Goal: Use online tool/utility: Utilize a website feature to perform a specific function

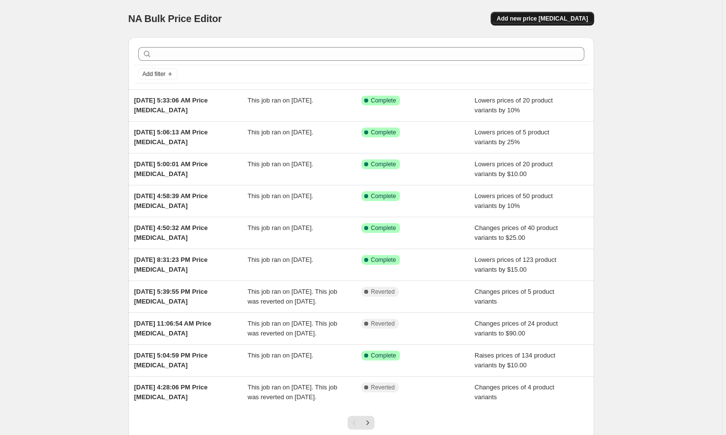
click at [535, 16] on span "Add new price [MEDICAL_DATA]" at bounding box center [541, 19] width 91 height 8
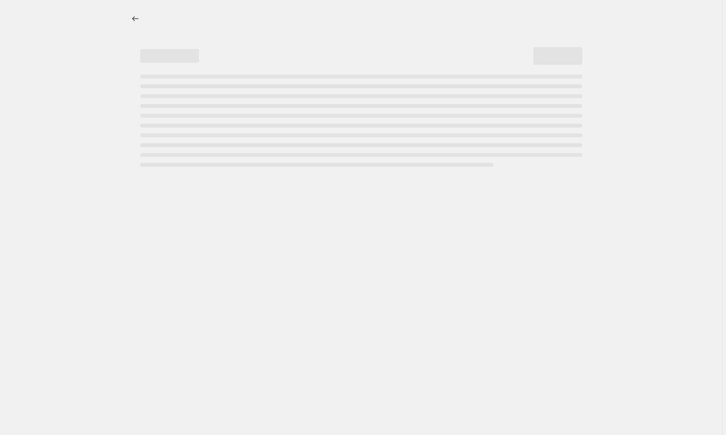
select select "percentage"
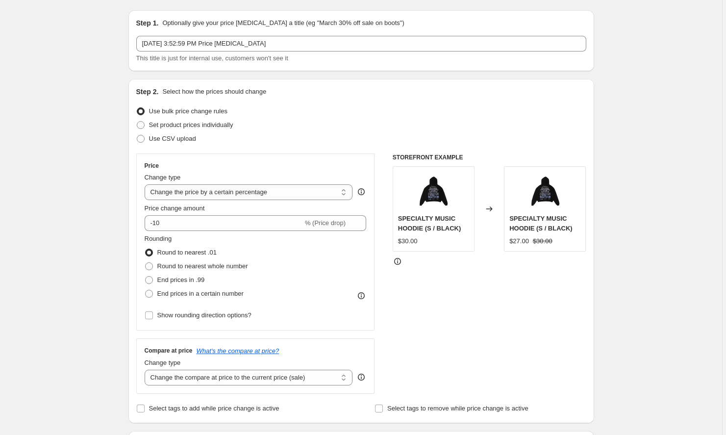
scroll to position [12, 0]
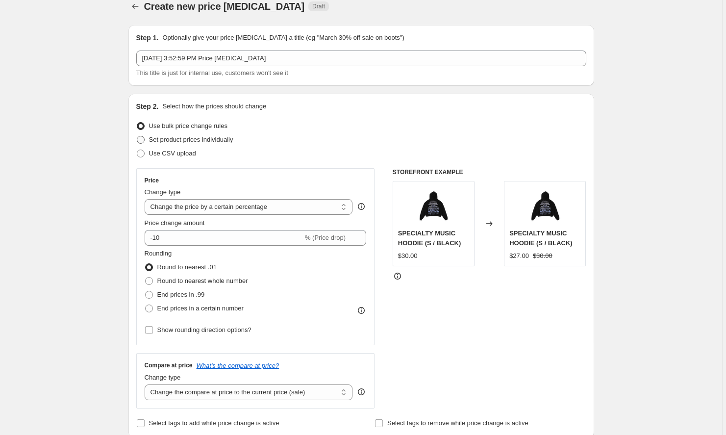
click at [205, 140] on span "Set product prices individually" at bounding box center [191, 139] width 84 height 7
click at [137, 136] on input "Set product prices individually" at bounding box center [137, 136] width 0 height 0
radio input "true"
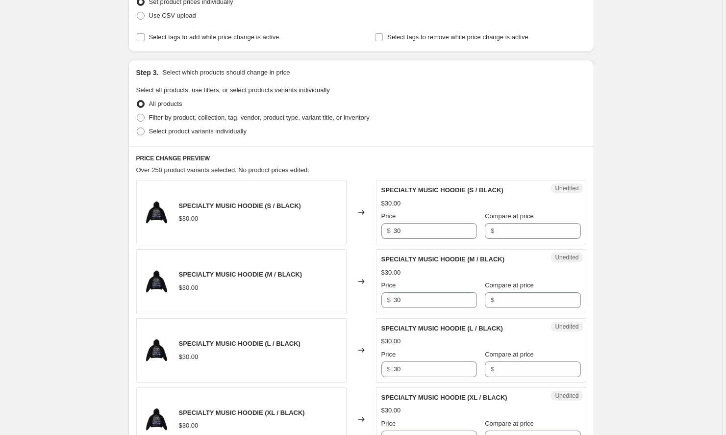
scroll to position [156, 0]
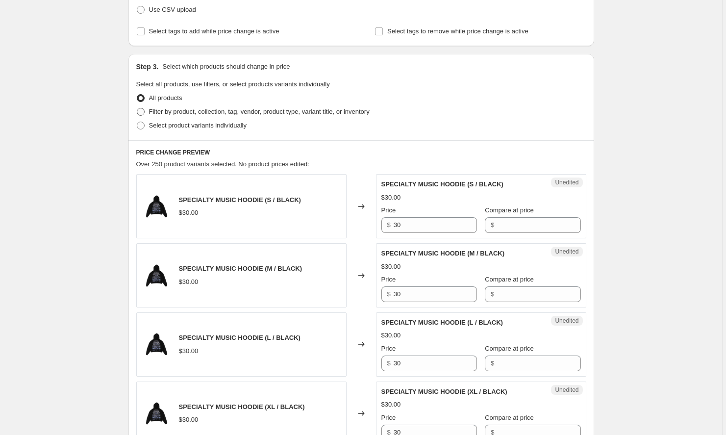
click at [246, 112] on span "Filter by product, collection, tag, vendor, product type, variant title, or inv…" at bounding box center [259, 111] width 220 height 7
click at [137, 108] on input "Filter by product, collection, tag, vendor, product type, variant title, or inv…" at bounding box center [137, 108] width 0 height 0
radio input "true"
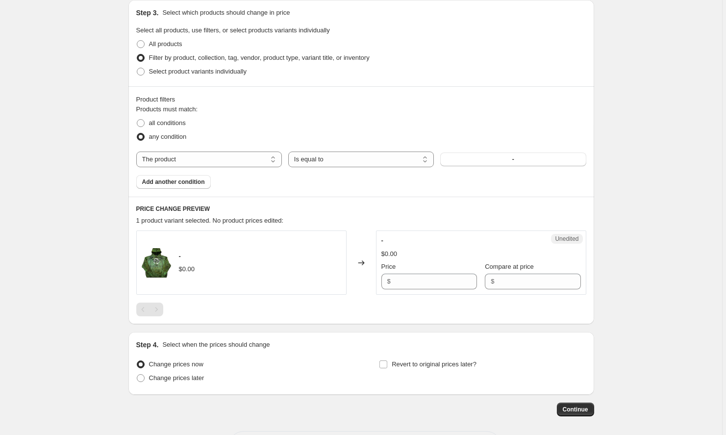
scroll to position [209, 0]
select select "collection"
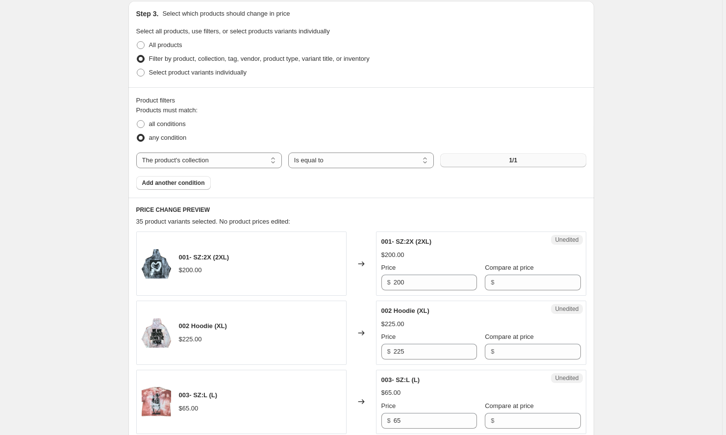
click at [517, 161] on span "1/1" at bounding box center [513, 160] width 8 height 8
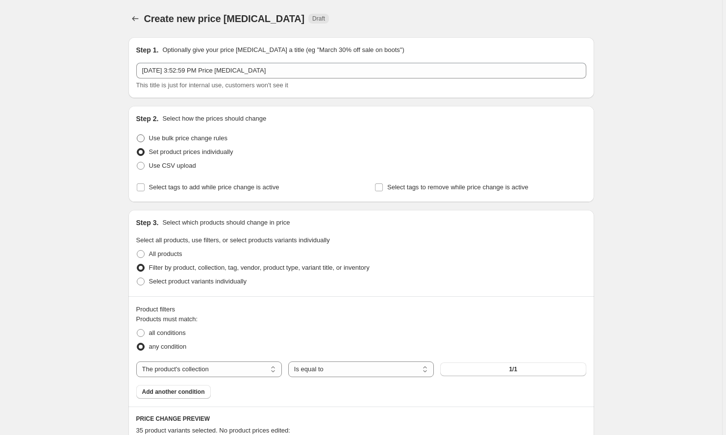
scroll to position [0, 0]
click at [186, 140] on span "Use bulk price change rules" at bounding box center [188, 137] width 78 height 7
click at [137, 135] on input "Use bulk price change rules" at bounding box center [137, 134] width 0 height 0
radio input "true"
select select "percentage"
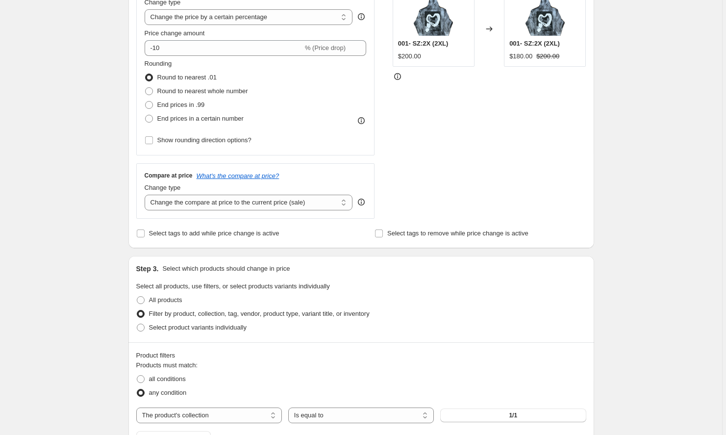
scroll to position [197, 0]
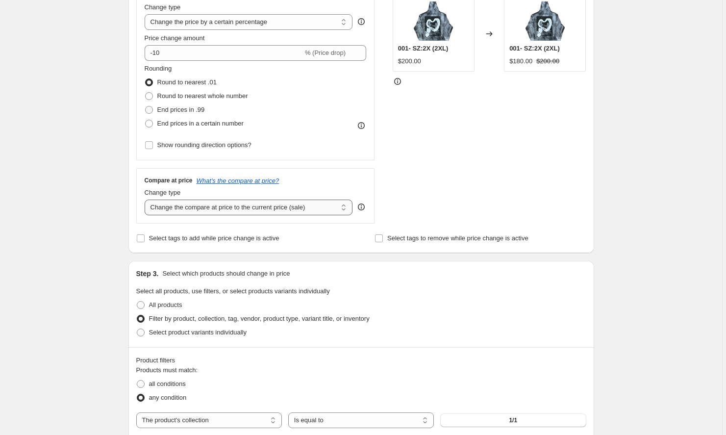
select select "no_change"
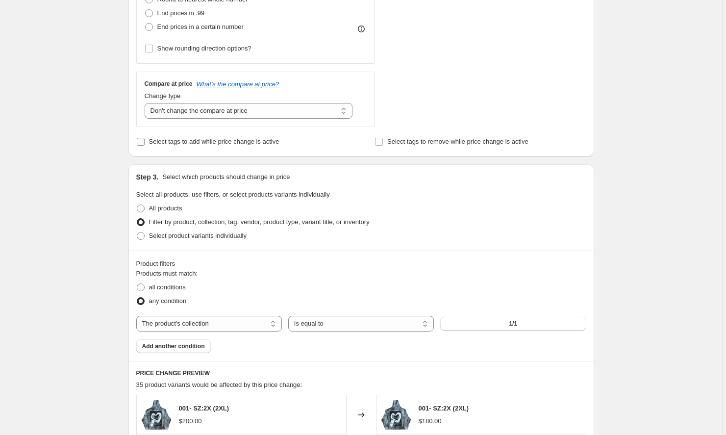
scroll to position [300, 0]
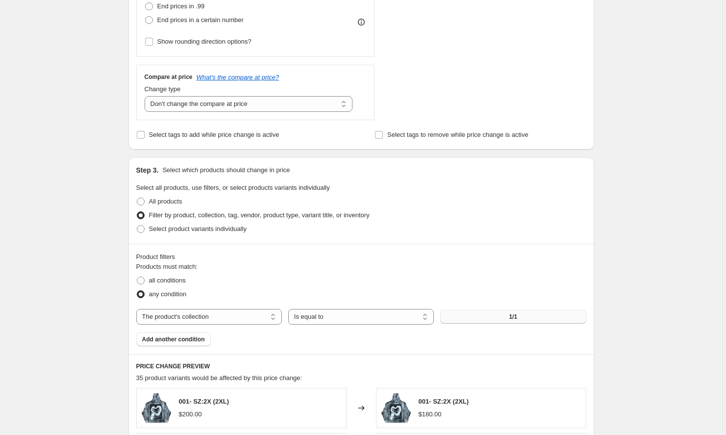
click at [466, 320] on button "1/1" at bounding box center [513, 317] width 146 height 14
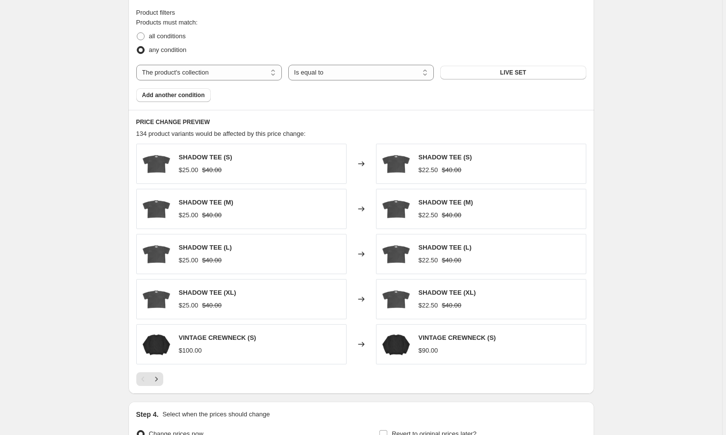
scroll to position [545, 0]
click at [161, 381] on icon "Next" at bounding box center [156, 378] width 10 height 10
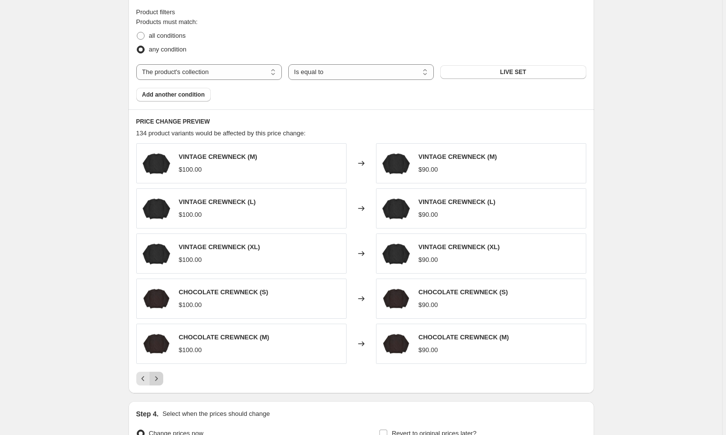
click at [161, 381] on icon "Next" at bounding box center [156, 378] width 10 height 10
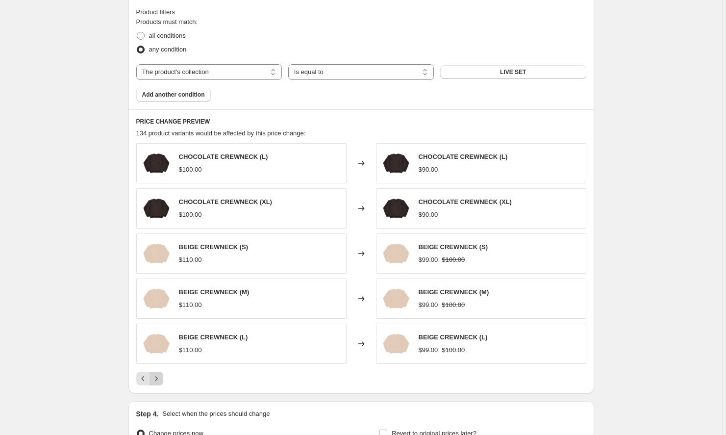
click at [161, 381] on icon "Next" at bounding box center [156, 378] width 10 height 10
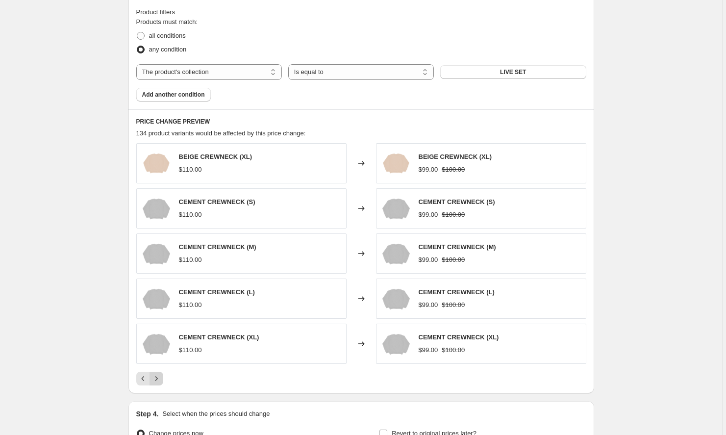
click at [161, 381] on icon "Next" at bounding box center [156, 378] width 10 height 10
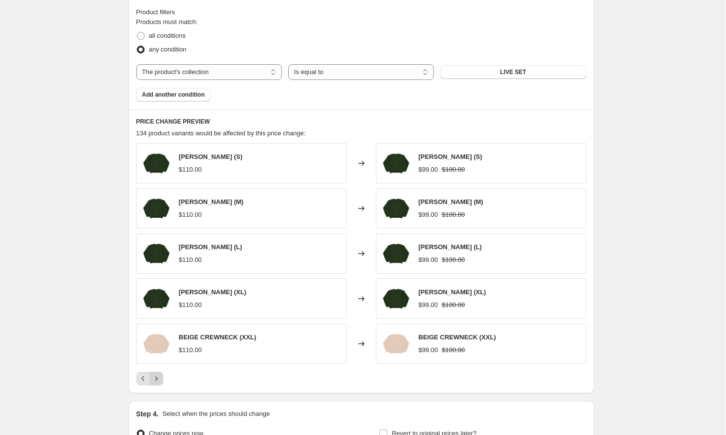
click at [161, 381] on icon "Next" at bounding box center [156, 378] width 10 height 10
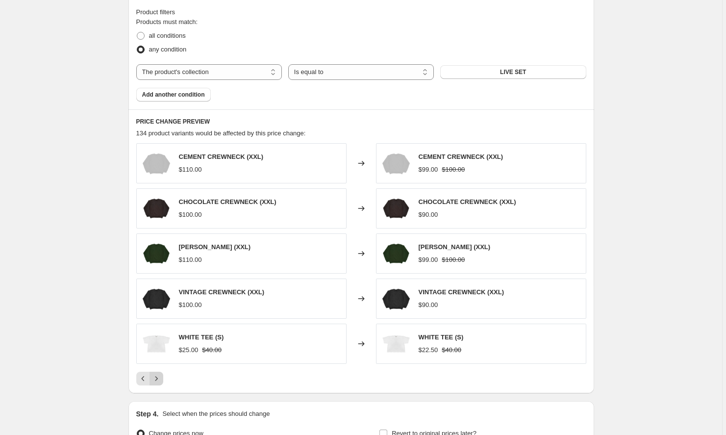
click at [161, 381] on icon "Next" at bounding box center [156, 378] width 10 height 10
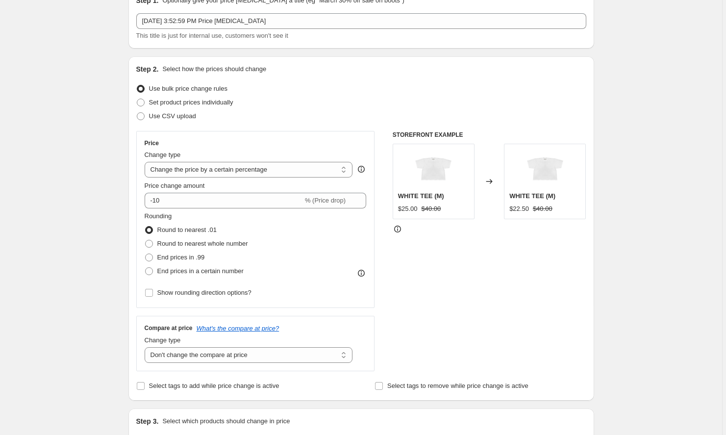
scroll to position [56, 0]
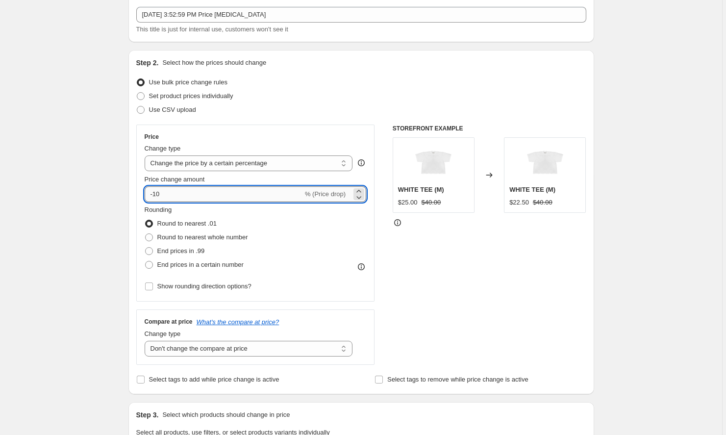
click at [206, 196] on input "-10" at bounding box center [224, 194] width 158 height 16
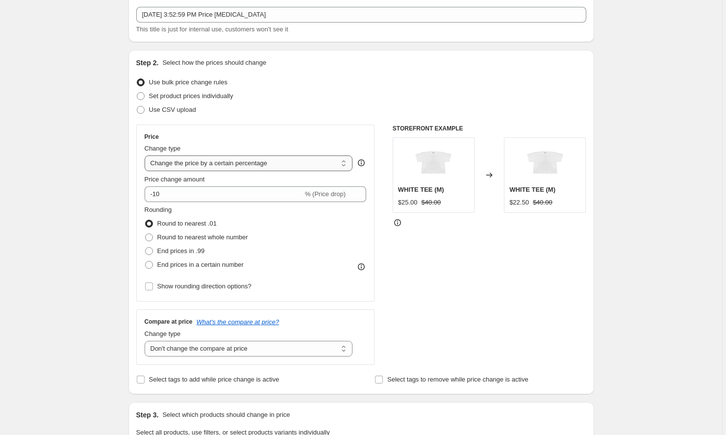
select select "to"
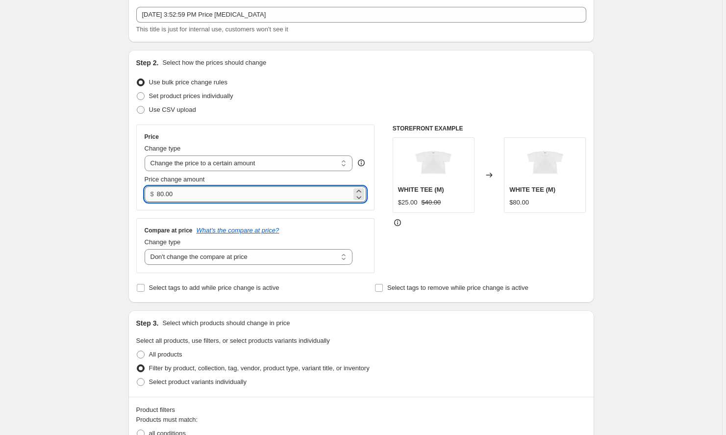
click at [202, 195] on input "80.00" at bounding box center [254, 194] width 195 height 16
type input "8"
type input "5.00"
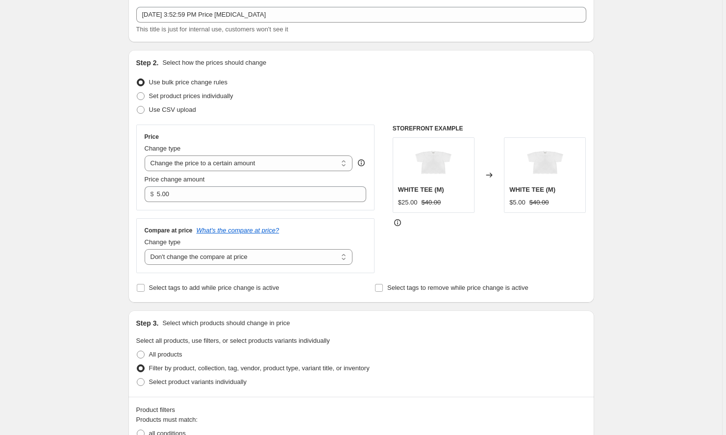
click at [360, 44] on div "Step 1. Optionally give your price [MEDICAL_DATA] a title (eg "March 30% off sa…" at bounding box center [357, 428] width 473 height 909
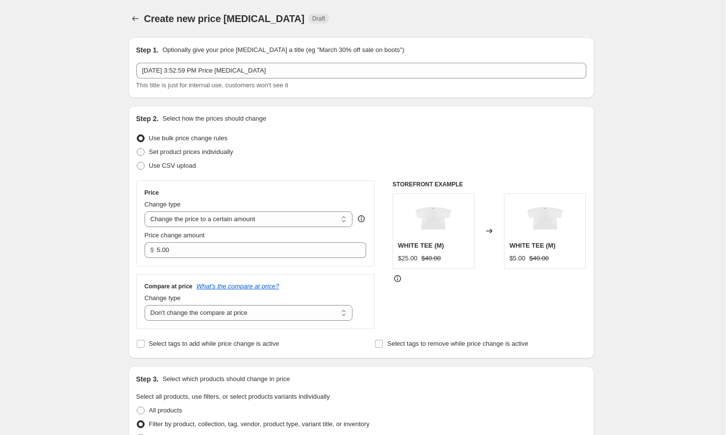
scroll to position [0, 0]
select select "by"
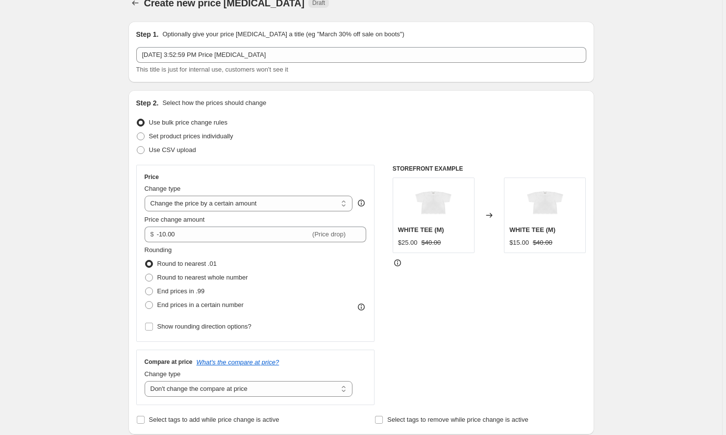
scroll to position [19, 0]
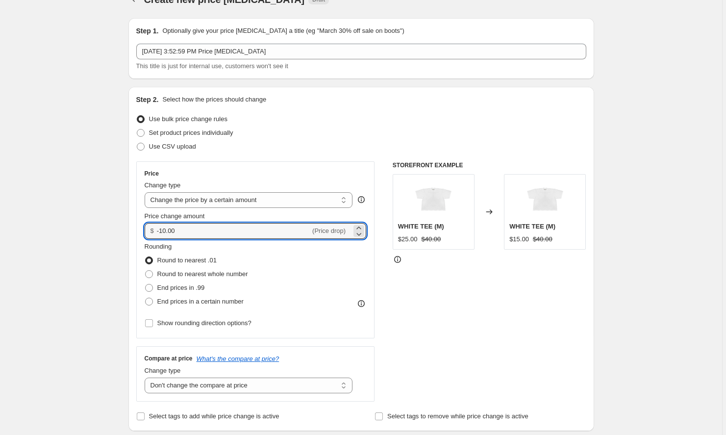
drag, startPoint x: 231, startPoint y: 235, endPoint x: 139, endPoint y: 223, distance: 92.4
click at [139, 223] on div "Price Change type Change the price to a certain amount Change the price by a ce…" at bounding box center [255, 249] width 239 height 177
type input "5"
type input "7.00"
click at [281, 105] on div "Step 2. Select how the prices should change Use bulk price change rules Set pro…" at bounding box center [361, 259] width 450 height 328
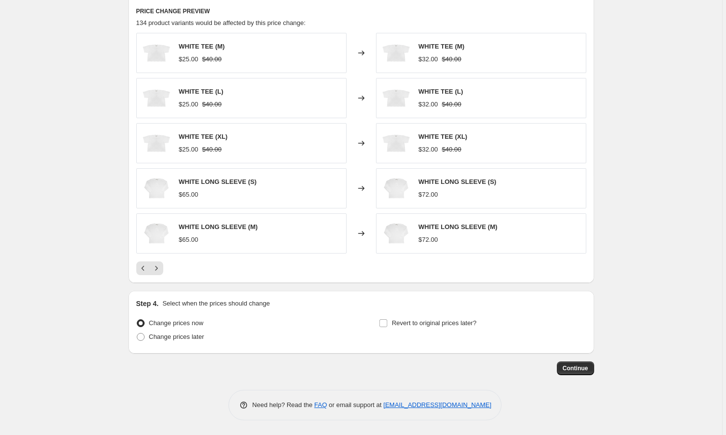
scroll to position [655, 0]
click at [575, 367] on span "Continue" at bounding box center [575, 368] width 25 height 8
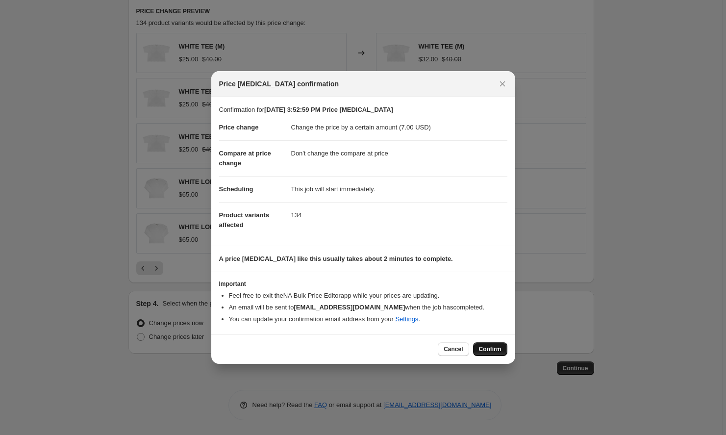
click at [487, 343] on button "Confirm" at bounding box center [490, 349] width 34 height 14
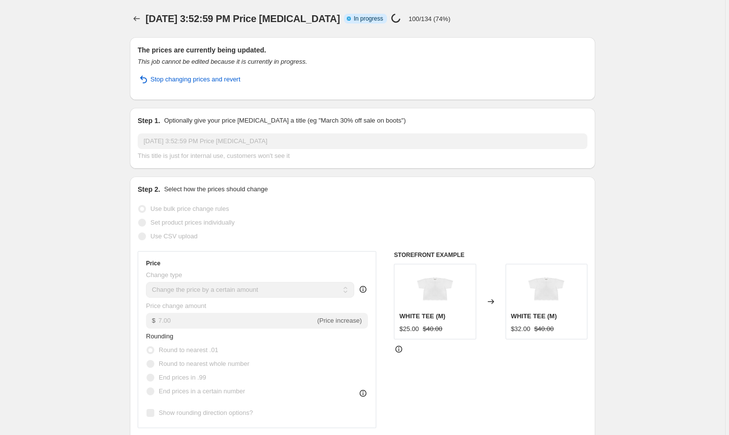
select select "by"
select select "no_change"
select select "collection"
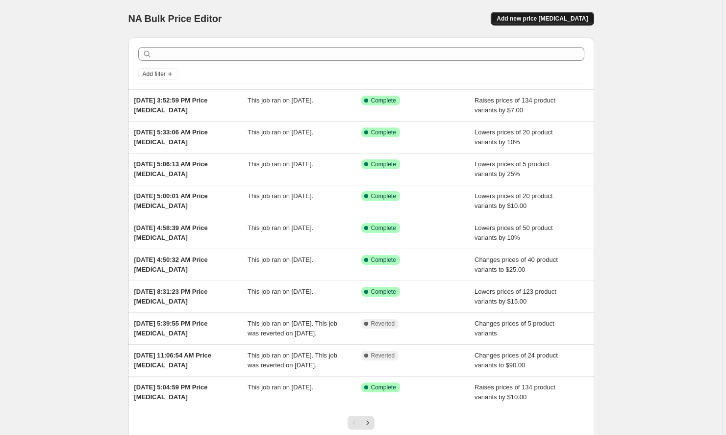
click at [541, 20] on span "Add new price [MEDICAL_DATA]" at bounding box center [541, 19] width 91 height 8
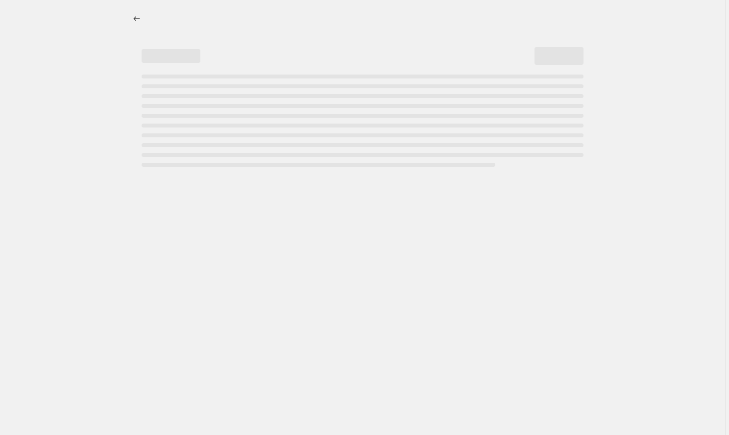
select select "percentage"
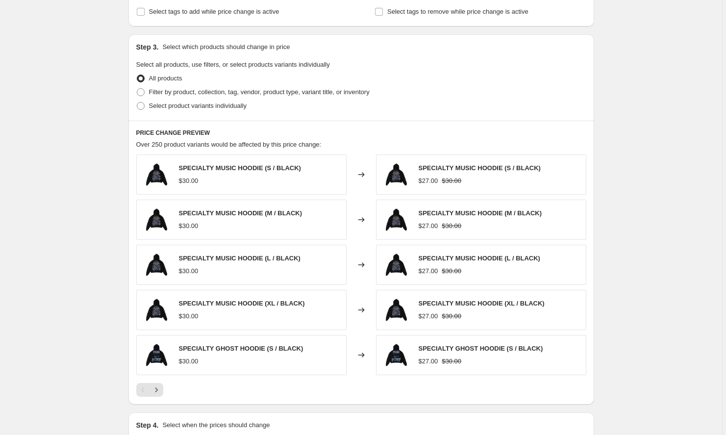
scroll to position [418, 0]
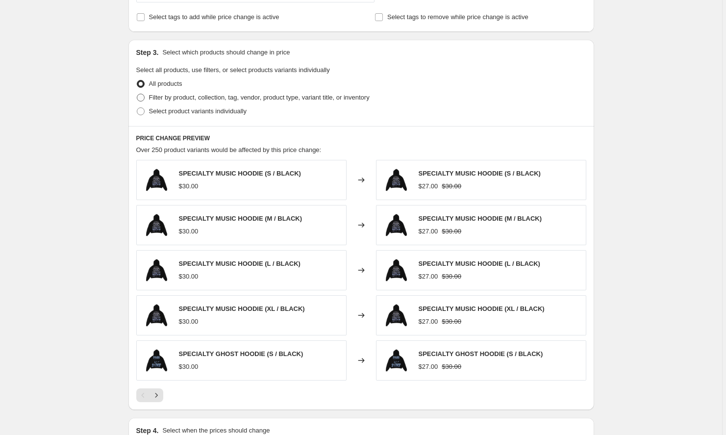
click at [255, 96] on span "Filter by product, collection, tag, vendor, product type, variant title, or inv…" at bounding box center [259, 97] width 220 height 7
click at [137, 94] on input "Filter by product, collection, tag, vendor, product type, variant title, or inv…" at bounding box center [137, 94] width 0 height 0
radio input "true"
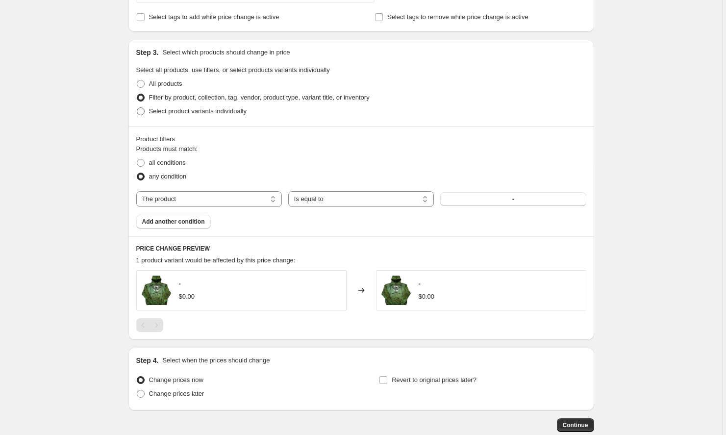
click at [230, 115] on span "Select product variants individually" at bounding box center [198, 110] width 98 height 7
click at [137, 108] on input "Select product variants individually" at bounding box center [137, 107] width 0 height 0
radio input "true"
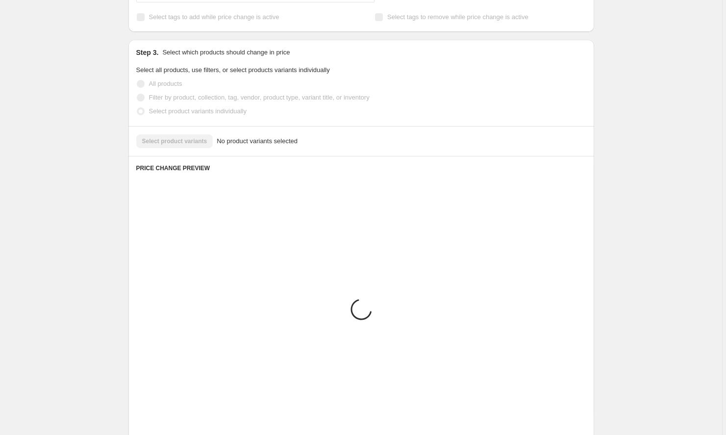
scroll to position [328, 0]
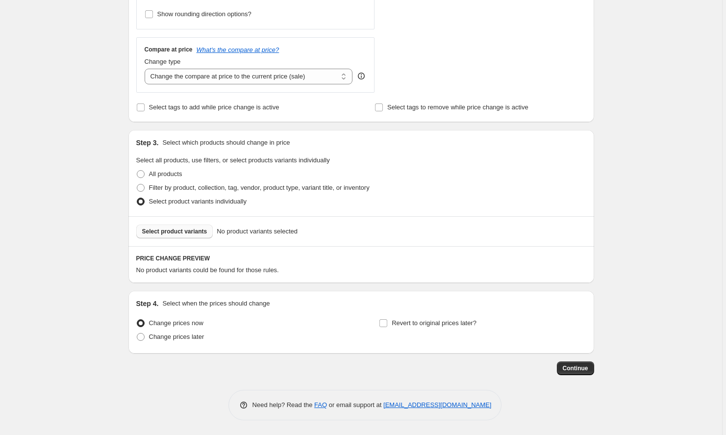
click at [192, 234] on span "Select product variants" at bounding box center [174, 231] width 65 height 8
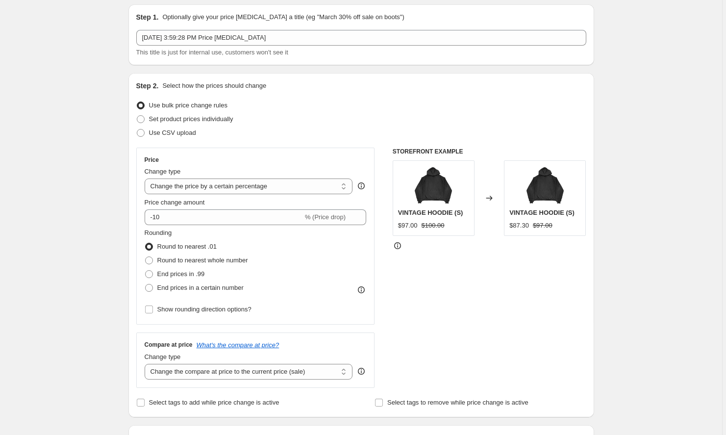
scroll to position [19, 0]
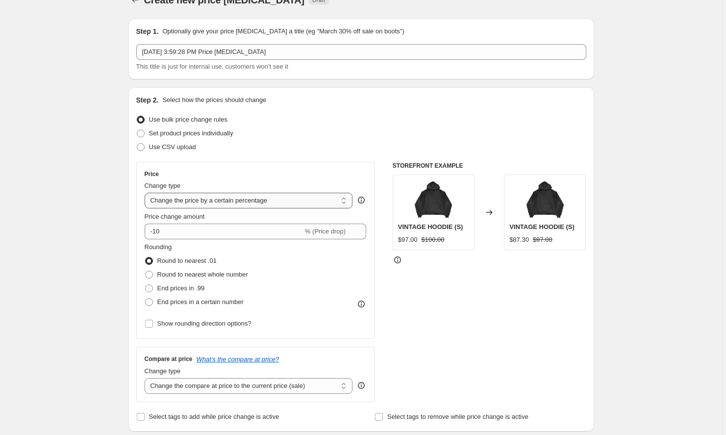
select select "by"
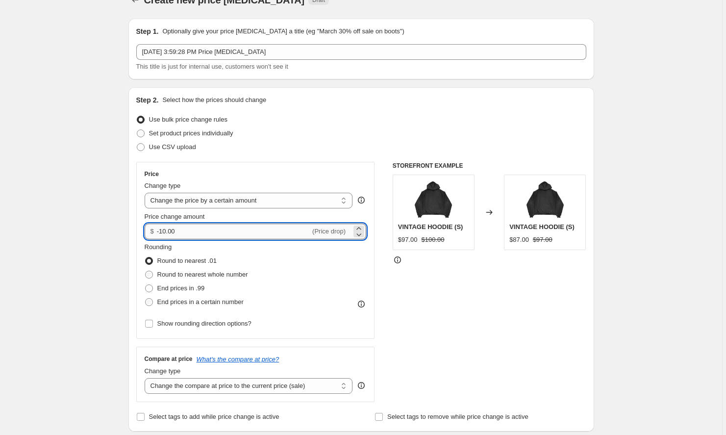
click at [189, 229] on input "-10.00" at bounding box center [233, 231] width 153 height 16
type input "-1"
type input "-7.00"
click at [424, 280] on div "STOREFRONT EXAMPLE VINTAGE HOODIE (S) $97.00 $100.00 Changed to VINTAGE HOODIE …" at bounding box center [489, 282] width 194 height 240
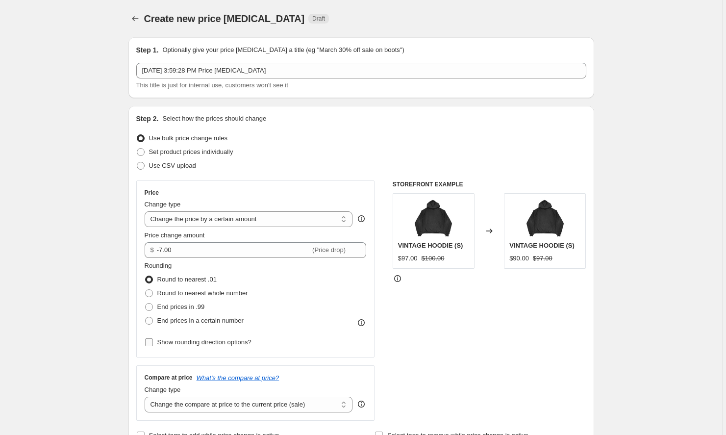
scroll to position [2, 0]
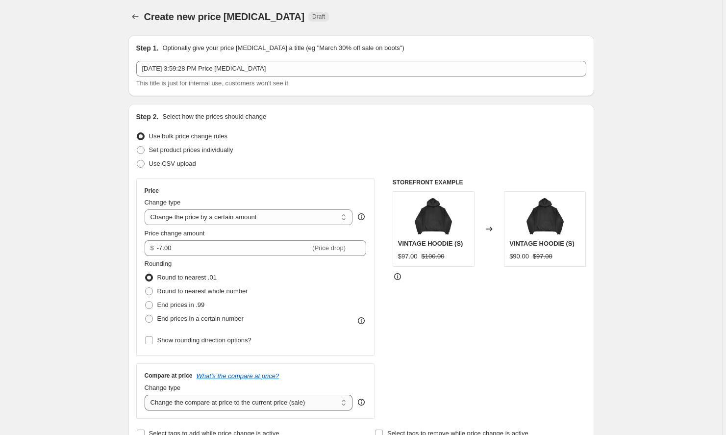
select select "no_change"
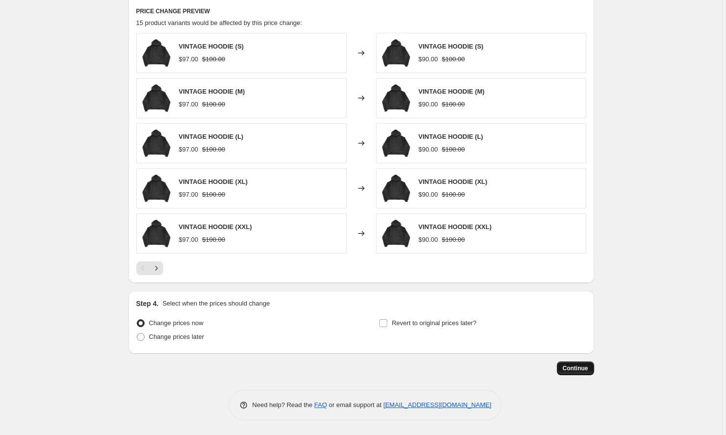
scroll to position [575, 0]
click at [576, 367] on span "Continue" at bounding box center [575, 368] width 25 height 8
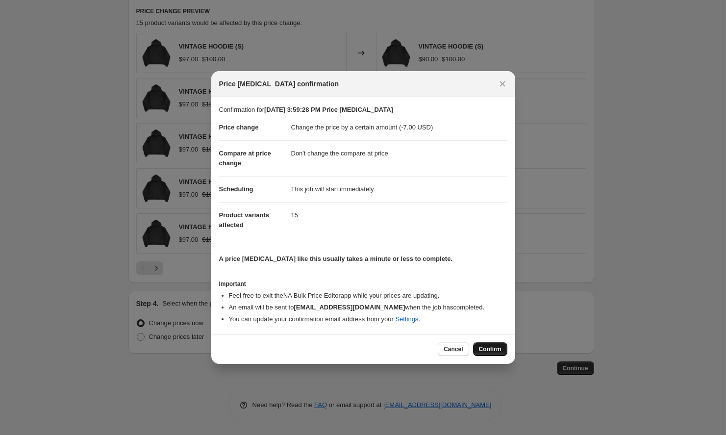
click at [494, 344] on button "Confirm" at bounding box center [490, 349] width 34 height 14
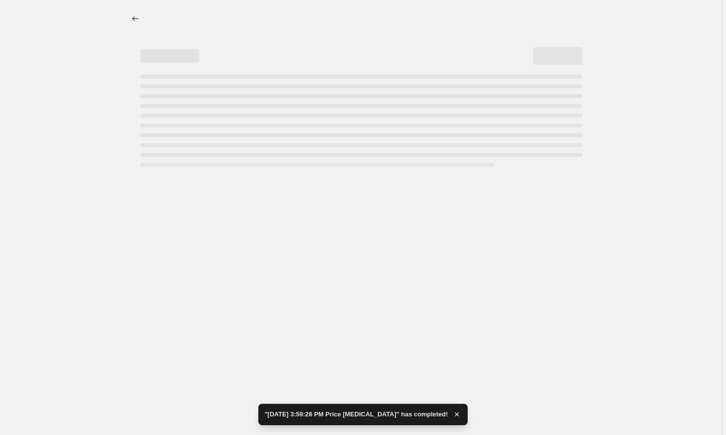
select select "by"
select select "no_change"
